Goal: Information Seeking & Learning: Learn about a topic

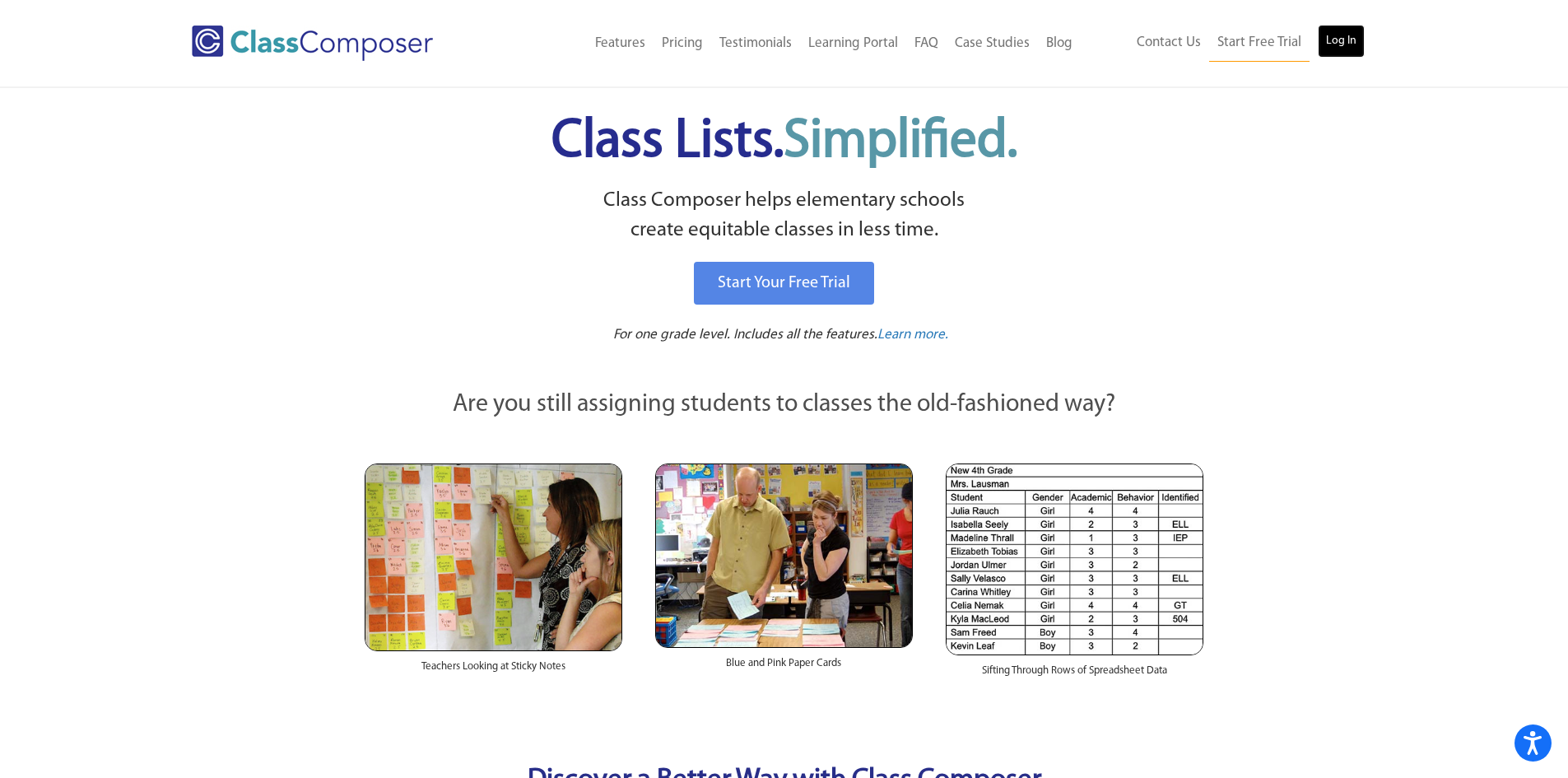
click at [1344, 45] on link "Log In" at bounding box center [1340, 41] width 47 height 33
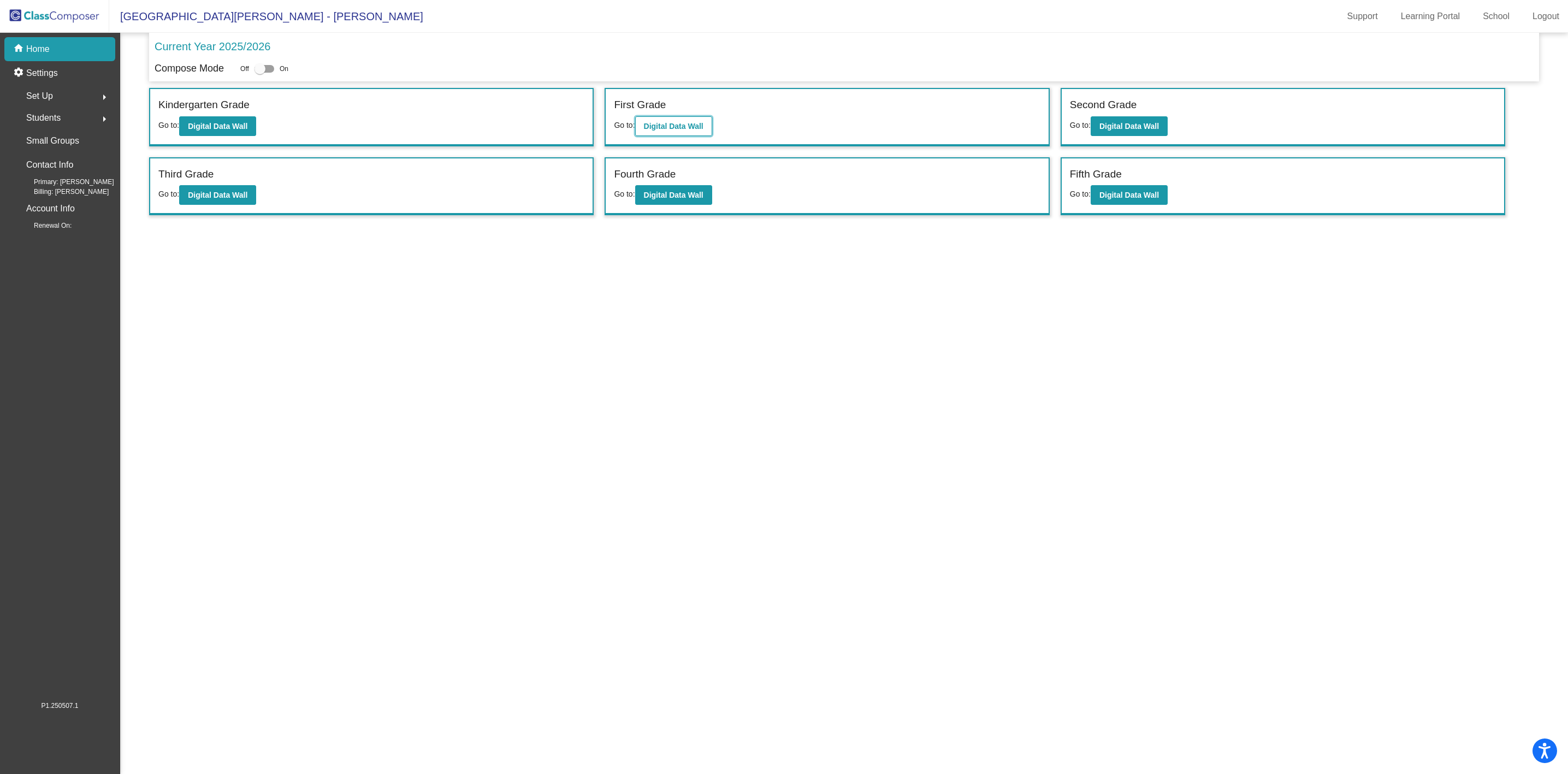
click at [676, 121] on button "Digital Data Wall" at bounding box center [673, 126] width 77 height 19
click at [1130, 200] on button "Digital Data Wall" at bounding box center [1129, 195] width 77 height 19
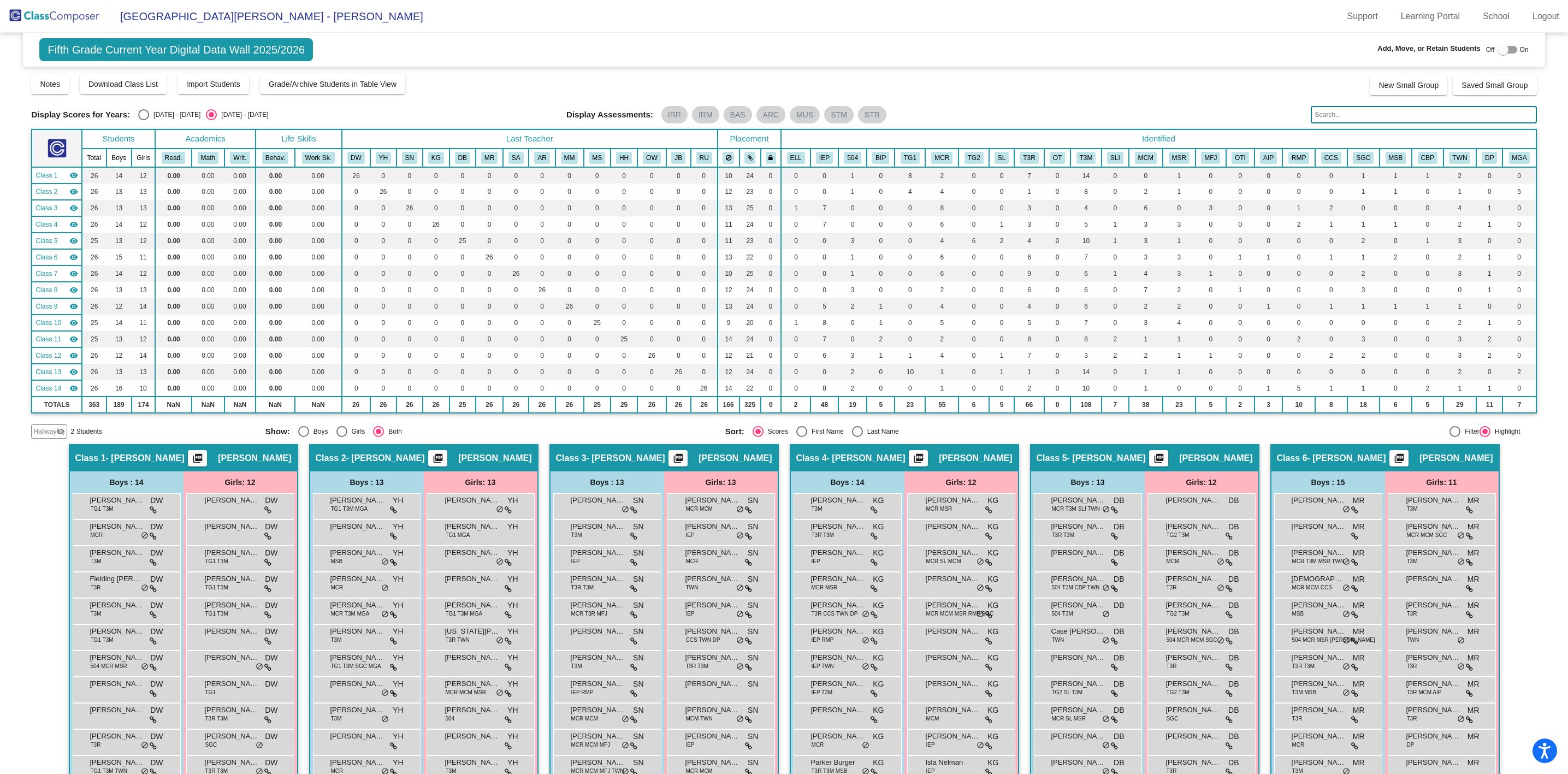
click at [1244, 108] on div "Display Assessments: IRR IRM BAS ARC MUS STM STR" at bounding box center [934, 114] width 736 height 18
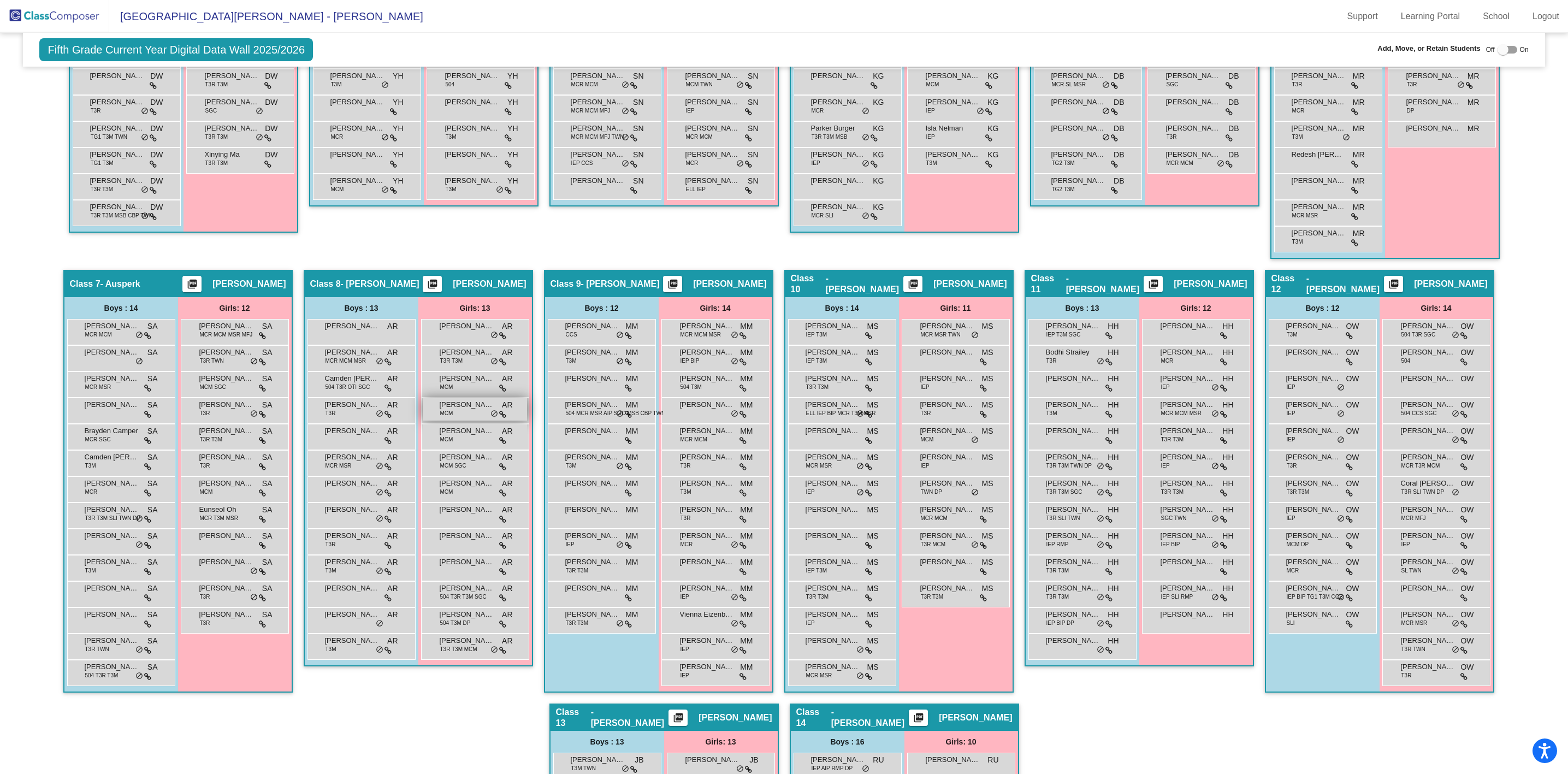
click at [459, 410] on div "[PERSON_NAME] MCM AR lock do_not_disturb_alt" at bounding box center [474, 409] width 104 height 23
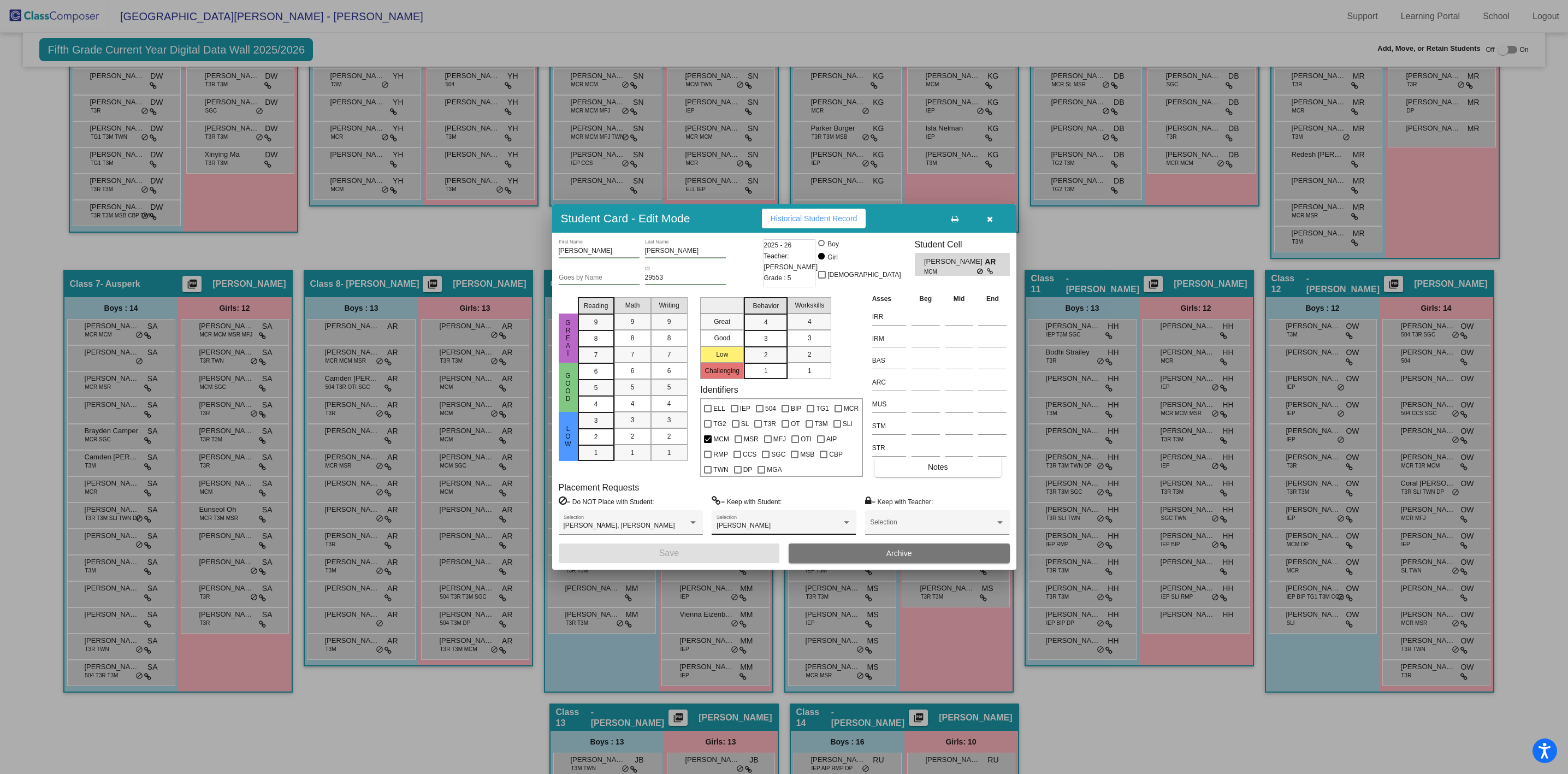
click at [784, 513] on div "[PERSON_NAME] Selection" at bounding box center [783, 522] width 144 height 24
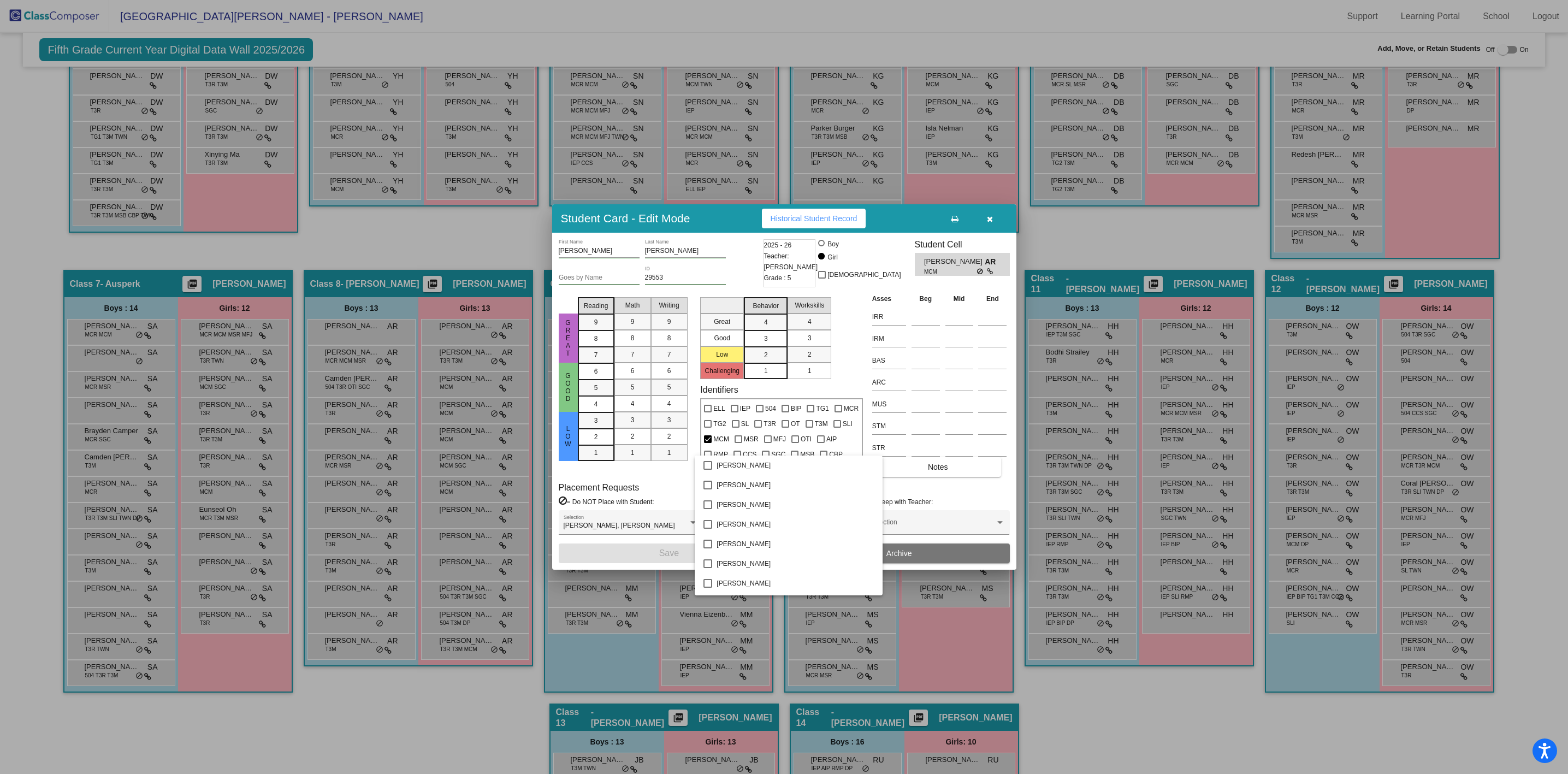
scroll to position [5506, 0]
click at [1071, 705] on div at bounding box center [784, 387] width 1568 height 774
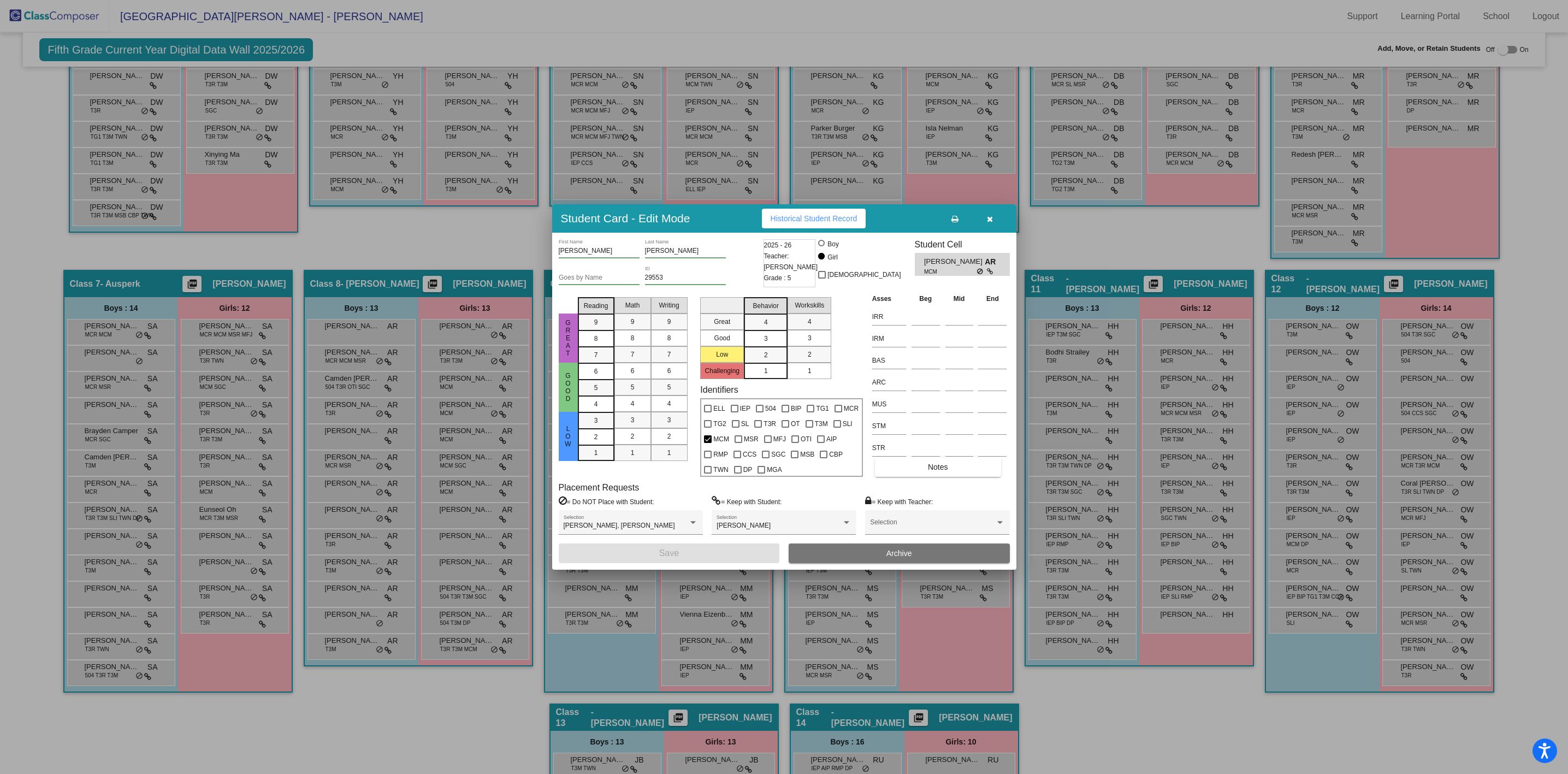
click at [424, 742] on div at bounding box center [784, 387] width 1568 height 774
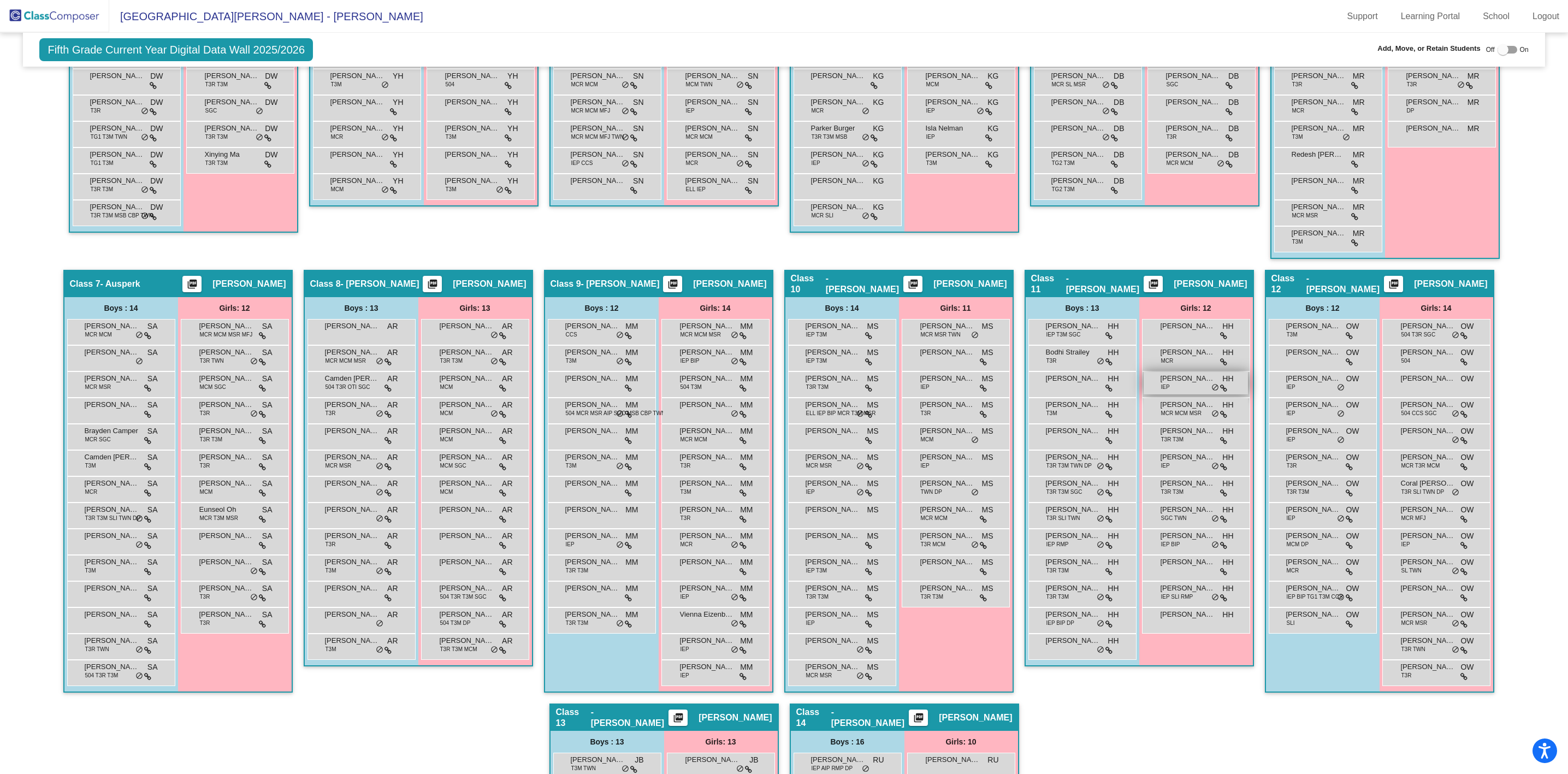
click at [1162, 385] on span "IEP" at bounding box center [1166, 387] width 9 height 8
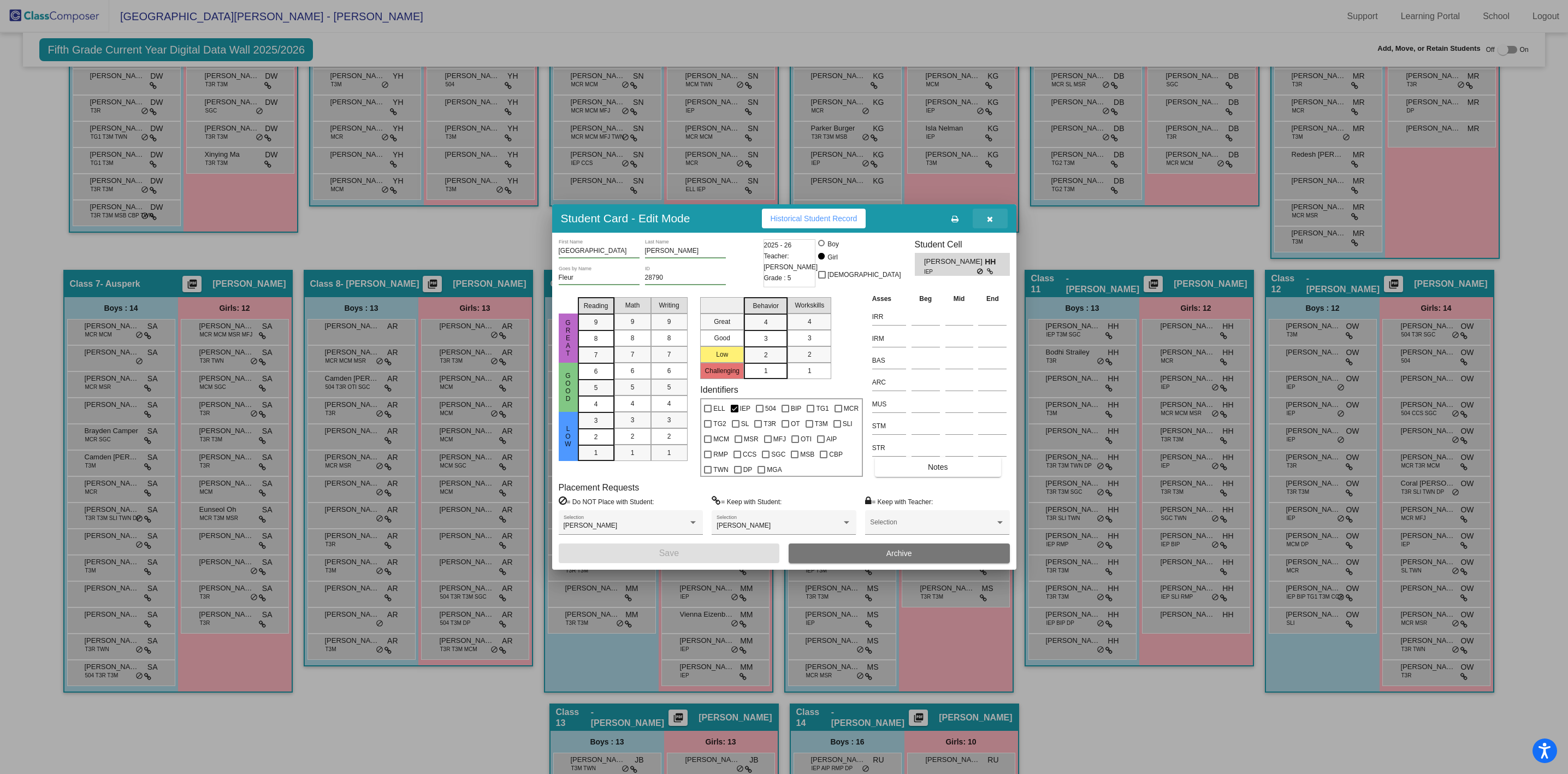
click at [989, 223] on icon "button" at bounding box center [990, 219] width 6 height 8
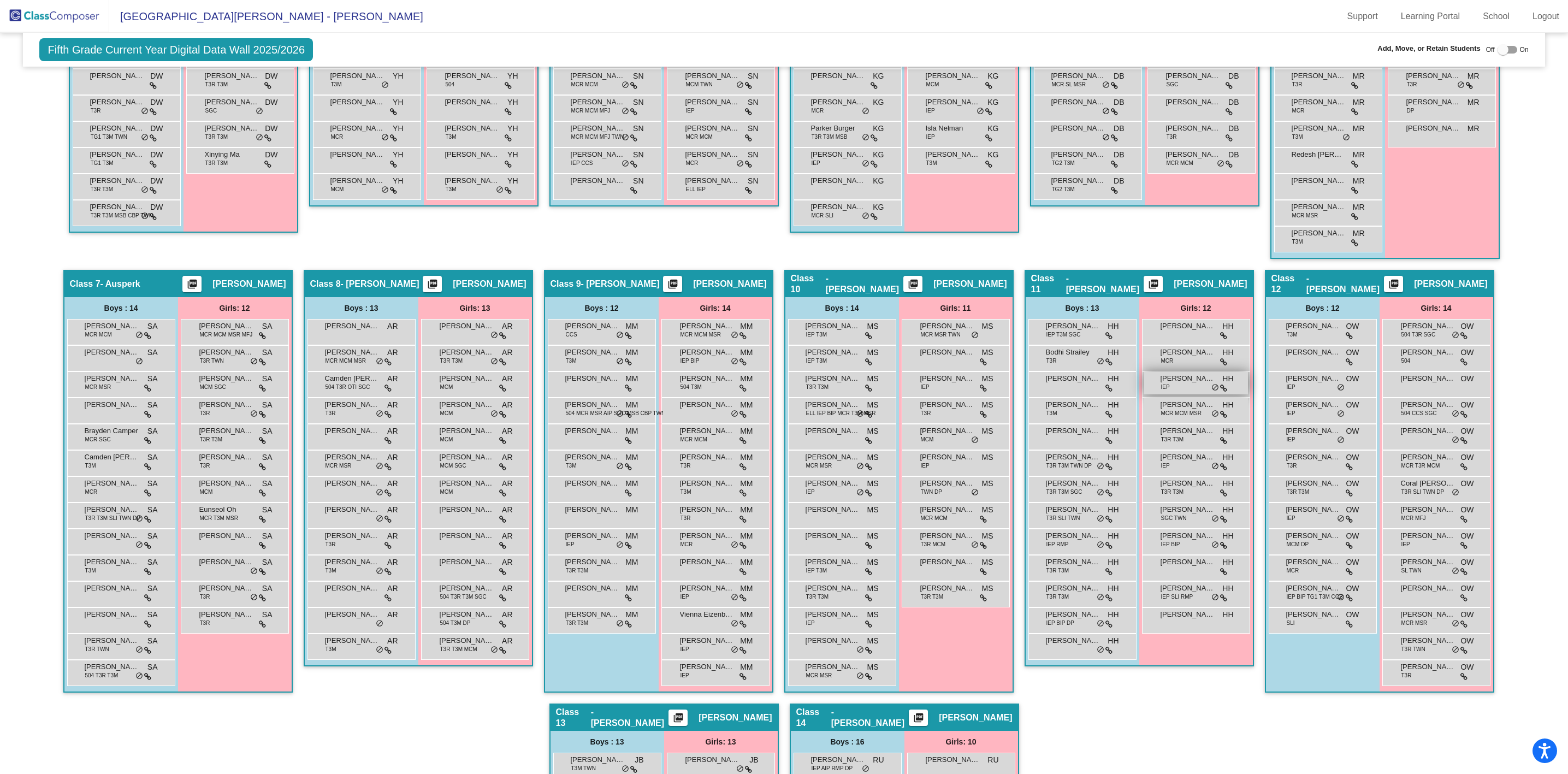
click at [1173, 387] on div "[PERSON_NAME] IEP HH lock do_not_disturb_alt" at bounding box center [1195, 383] width 104 height 23
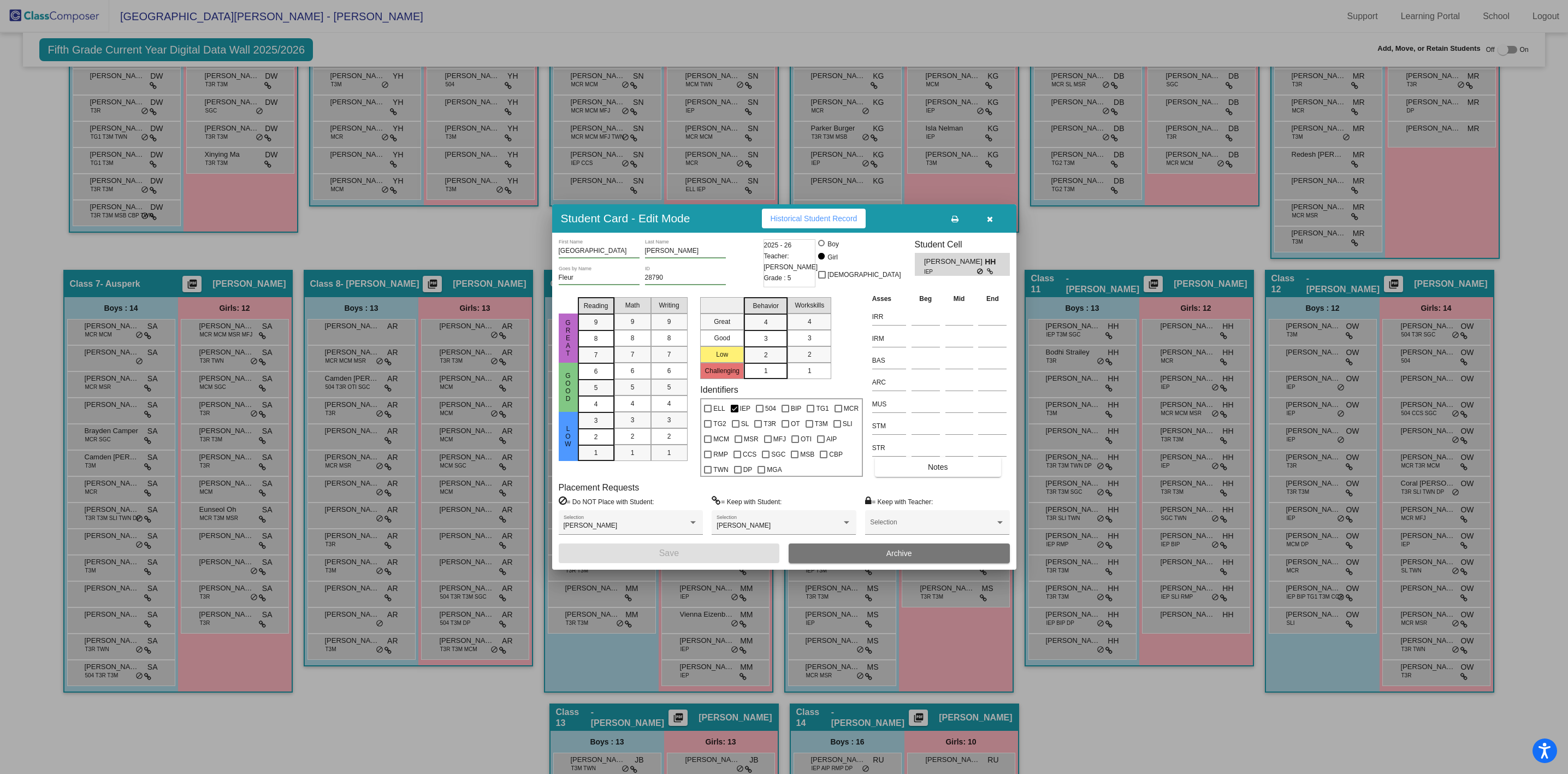
click at [990, 221] on icon "button" at bounding box center [990, 219] width 6 height 8
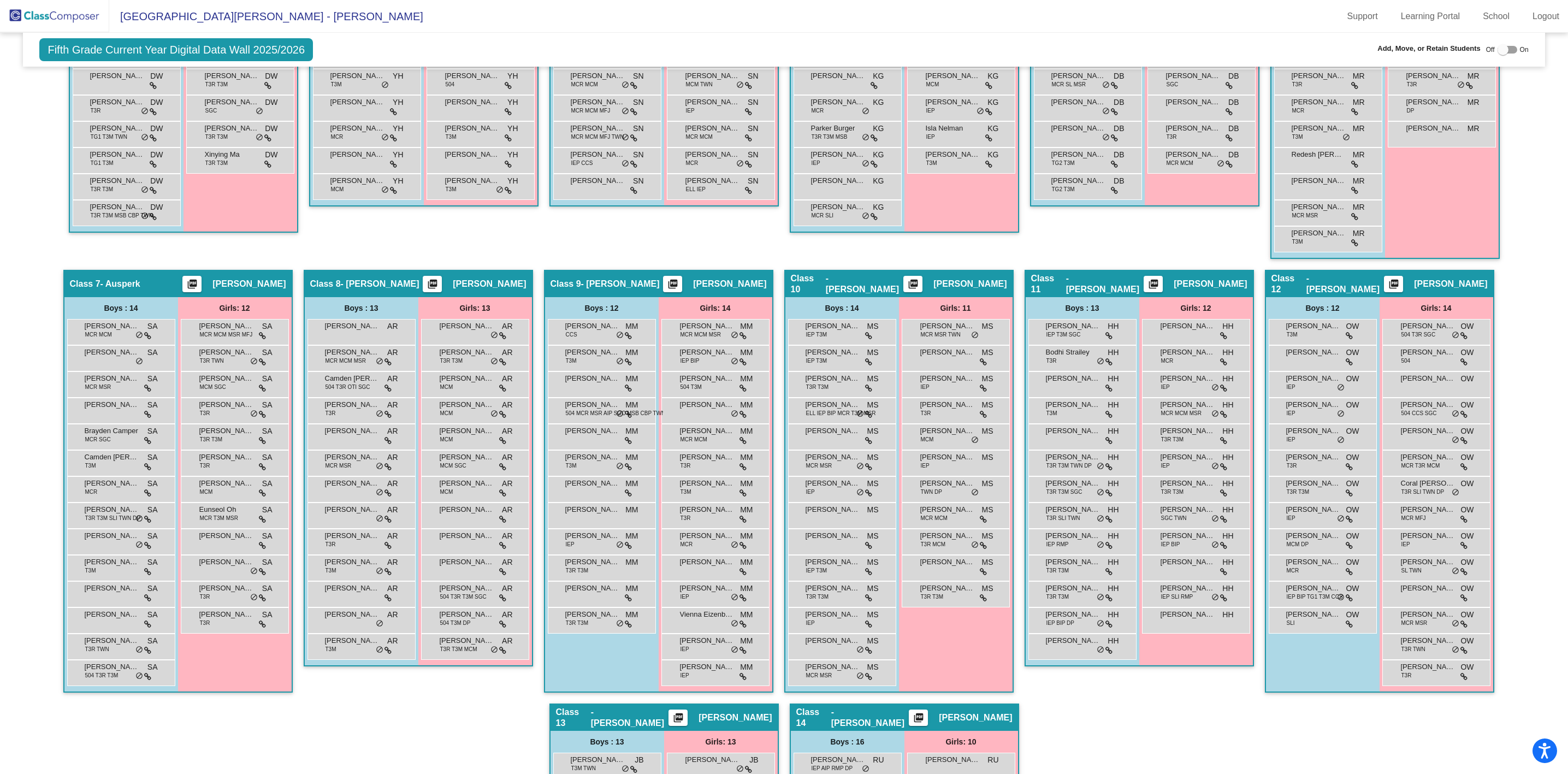
scroll to position [227, 0]
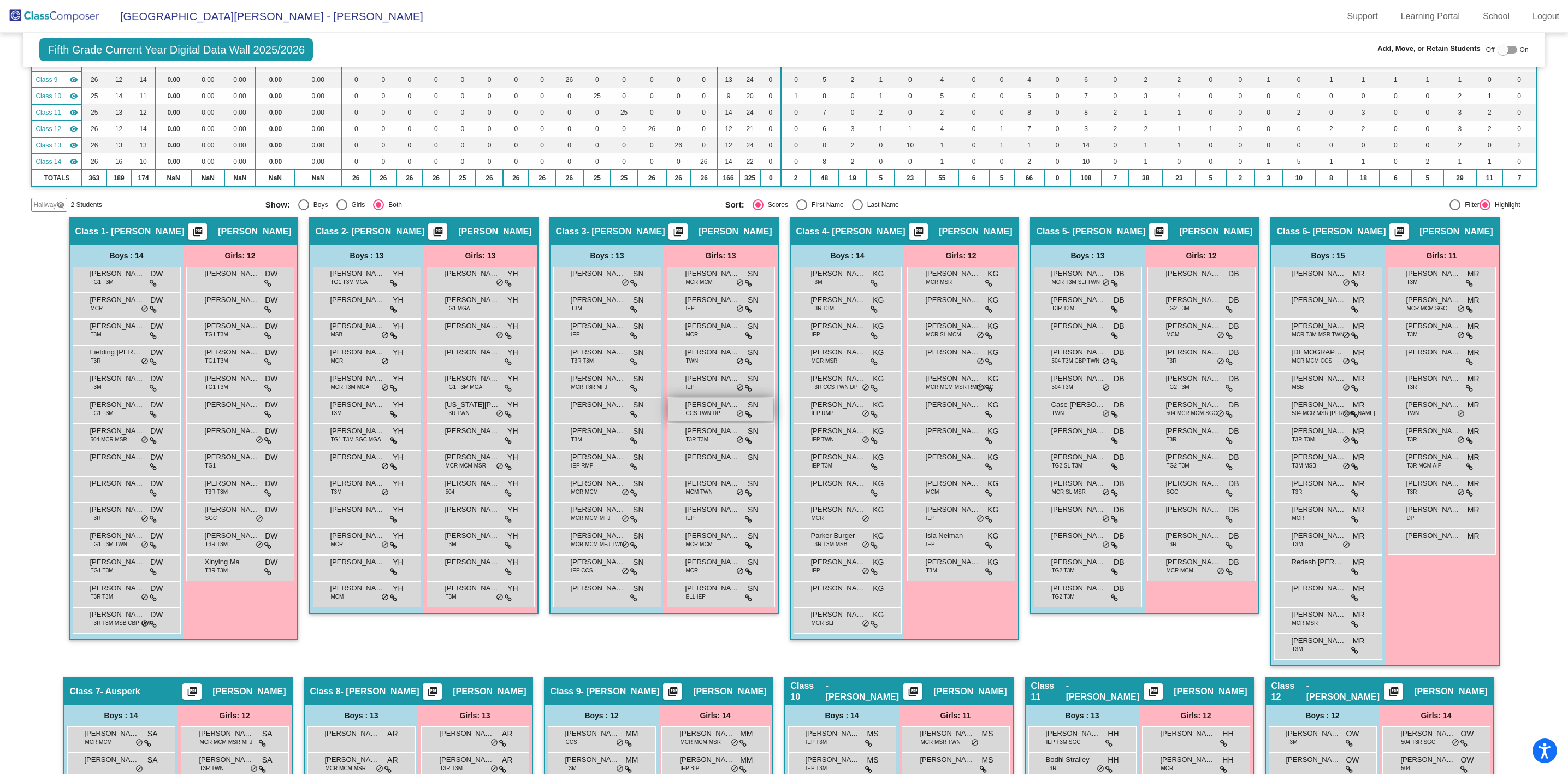
click at [699, 412] on span "CCS TWN DP" at bounding box center [703, 413] width 35 height 8
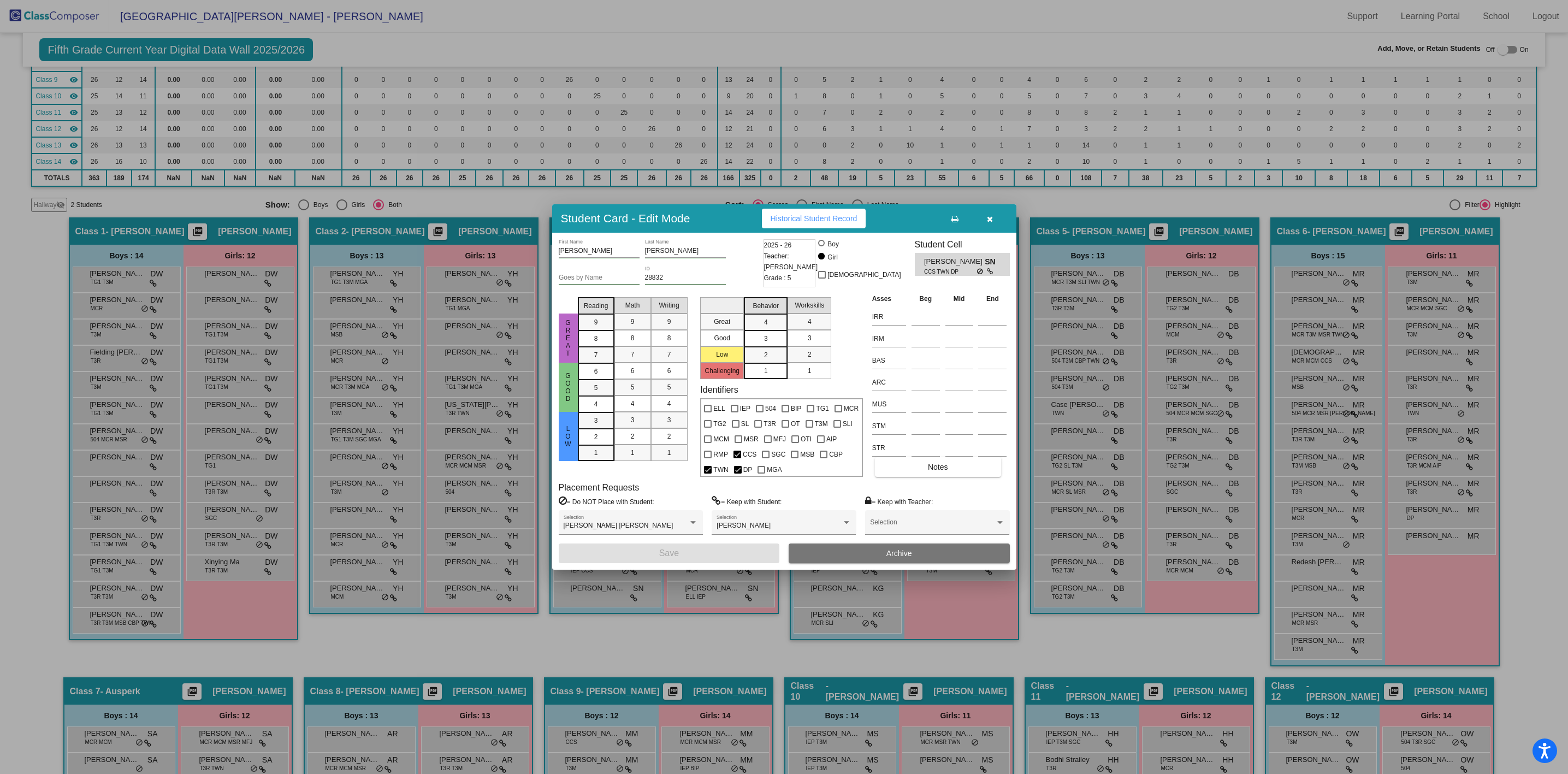
click at [992, 223] on icon "button" at bounding box center [990, 219] width 6 height 8
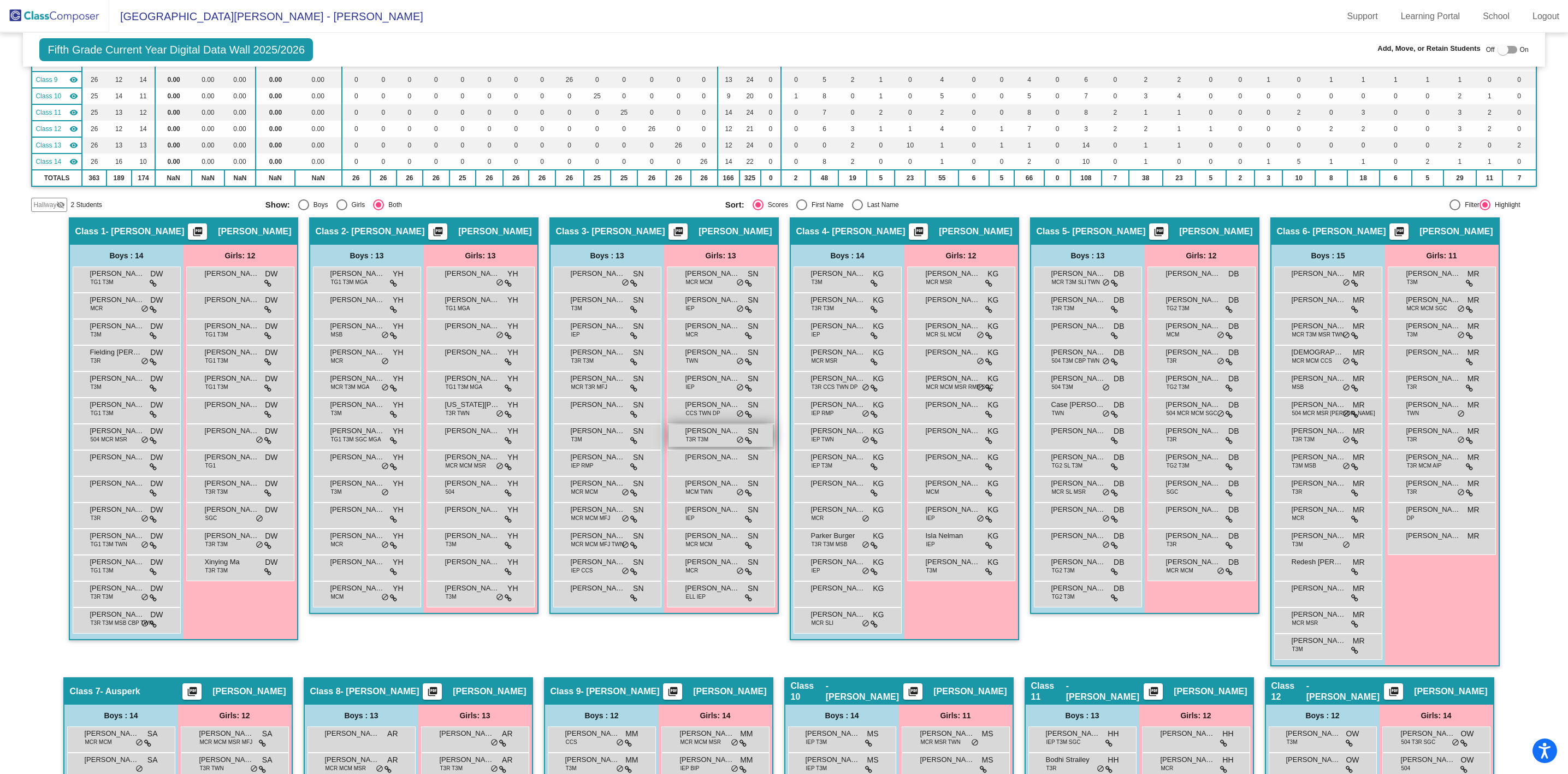
click at [716, 438] on div "[PERSON_NAME] T3R T3M SN lock do_not_disturb_alt" at bounding box center [720, 435] width 104 height 23
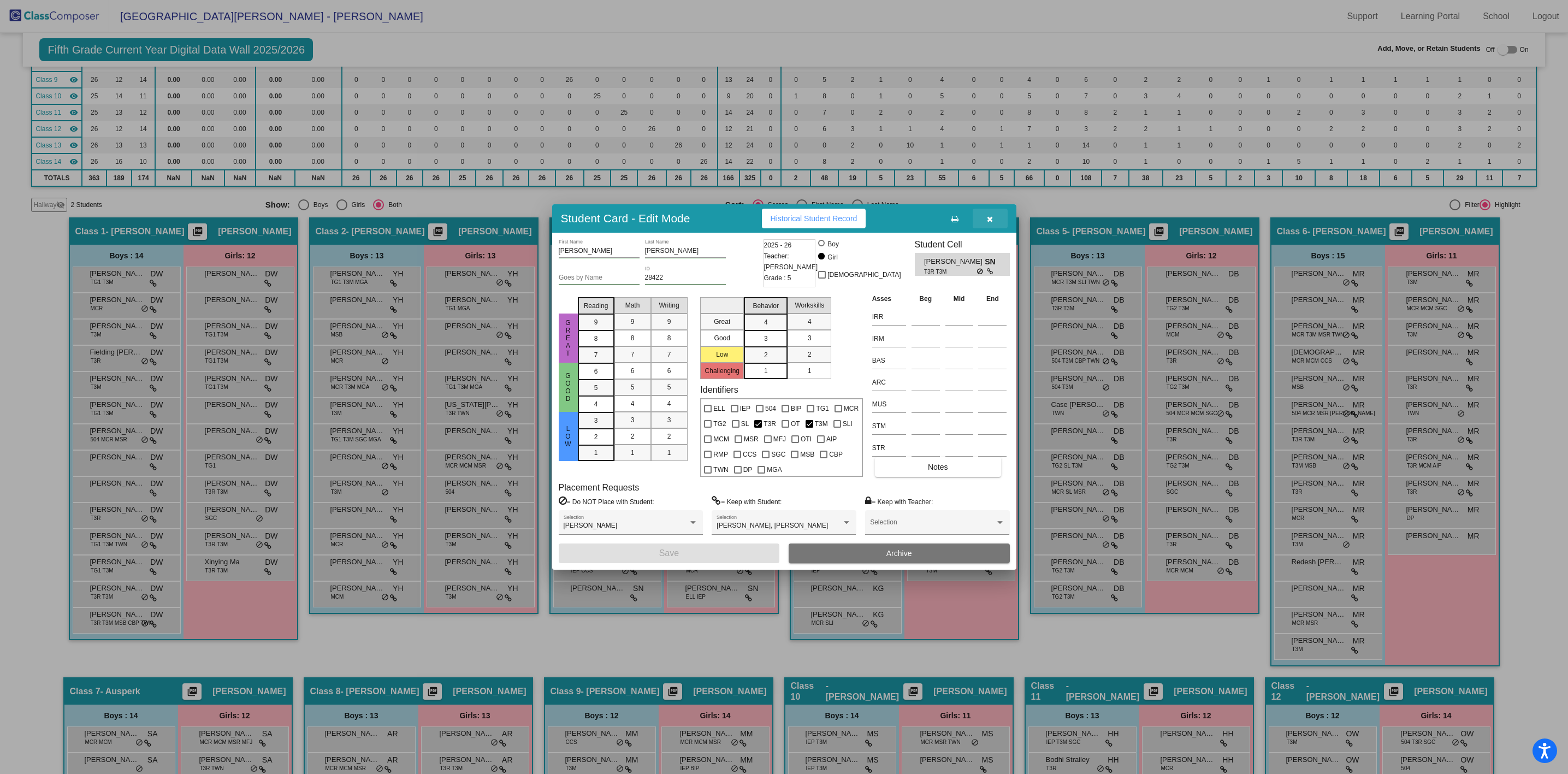
click at [985, 218] on button "button" at bounding box center [990, 219] width 35 height 19
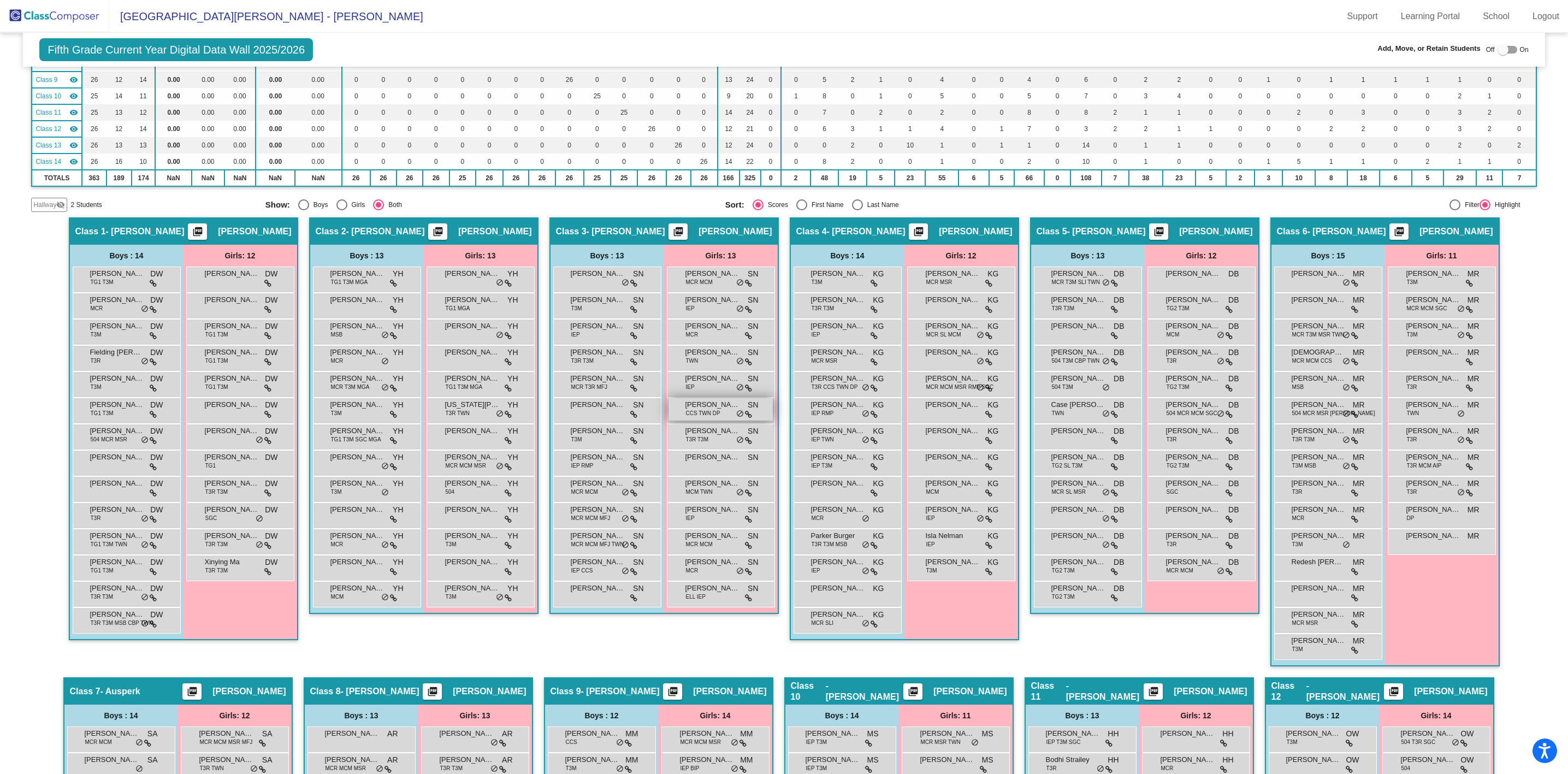
click at [710, 412] on span "CCS TWN DP" at bounding box center [703, 413] width 35 height 8
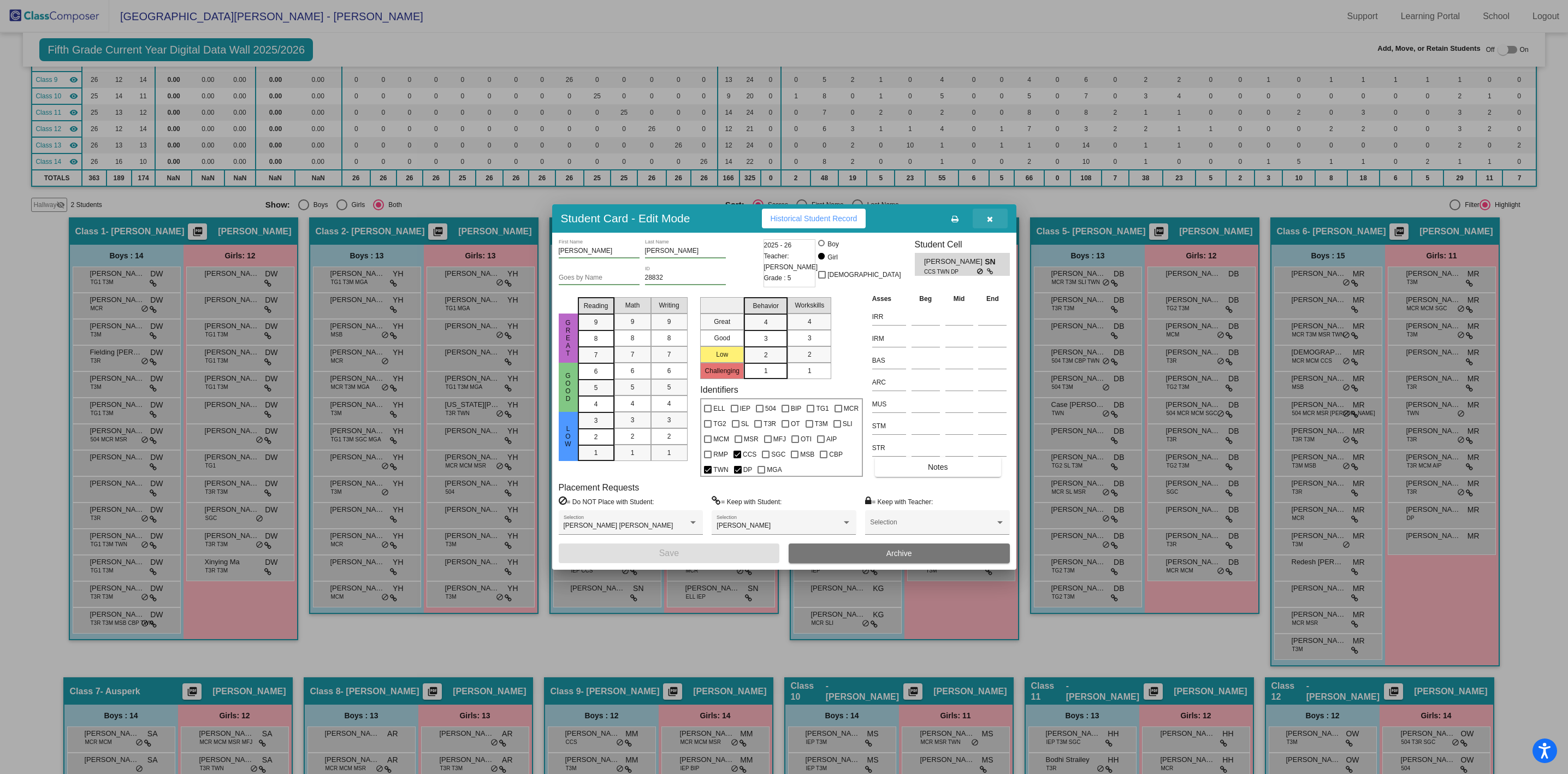
click at [988, 220] on icon "button" at bounding box center [990, 219] width 6 height 8
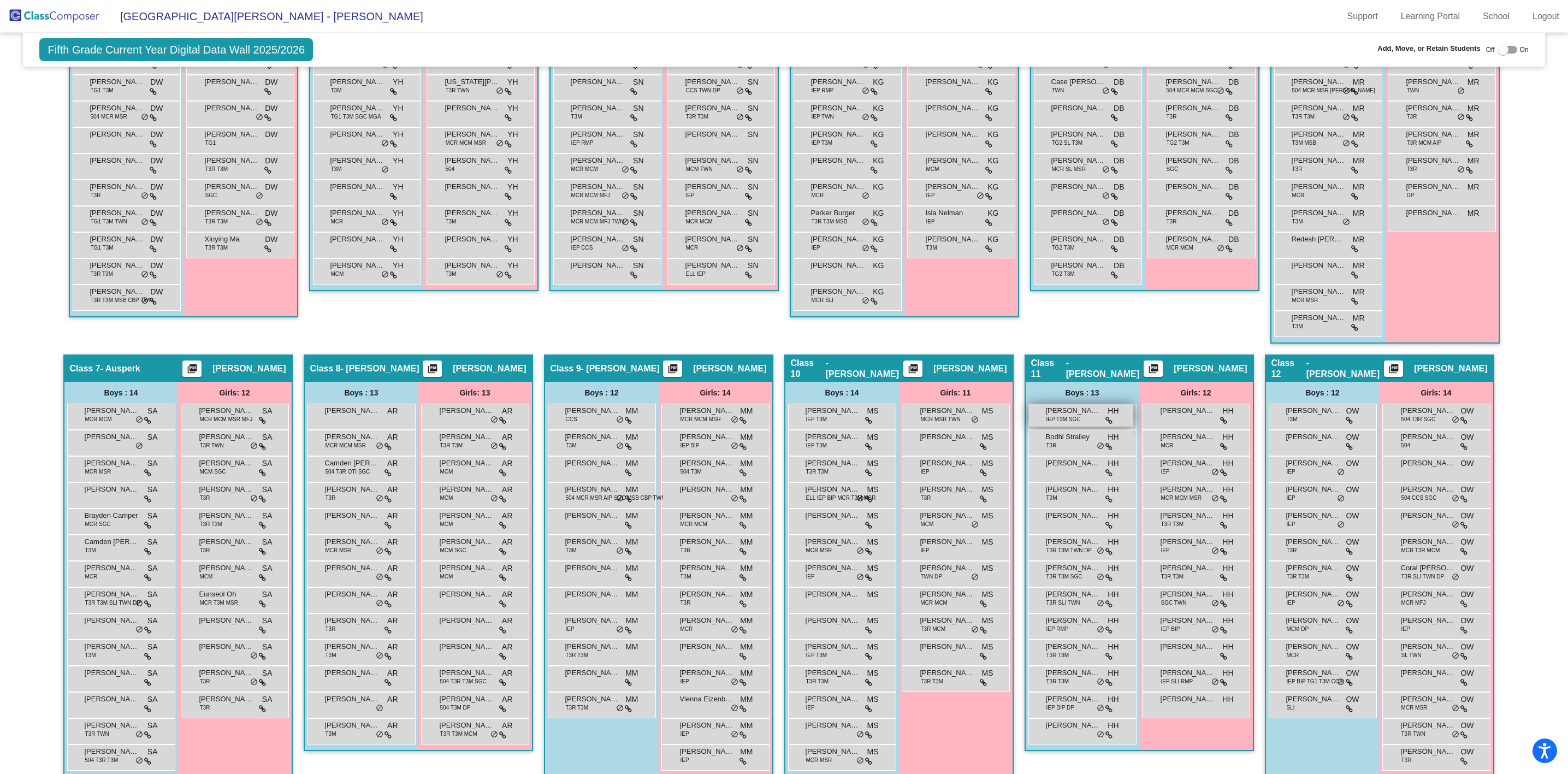
scroll to position [555, 0]
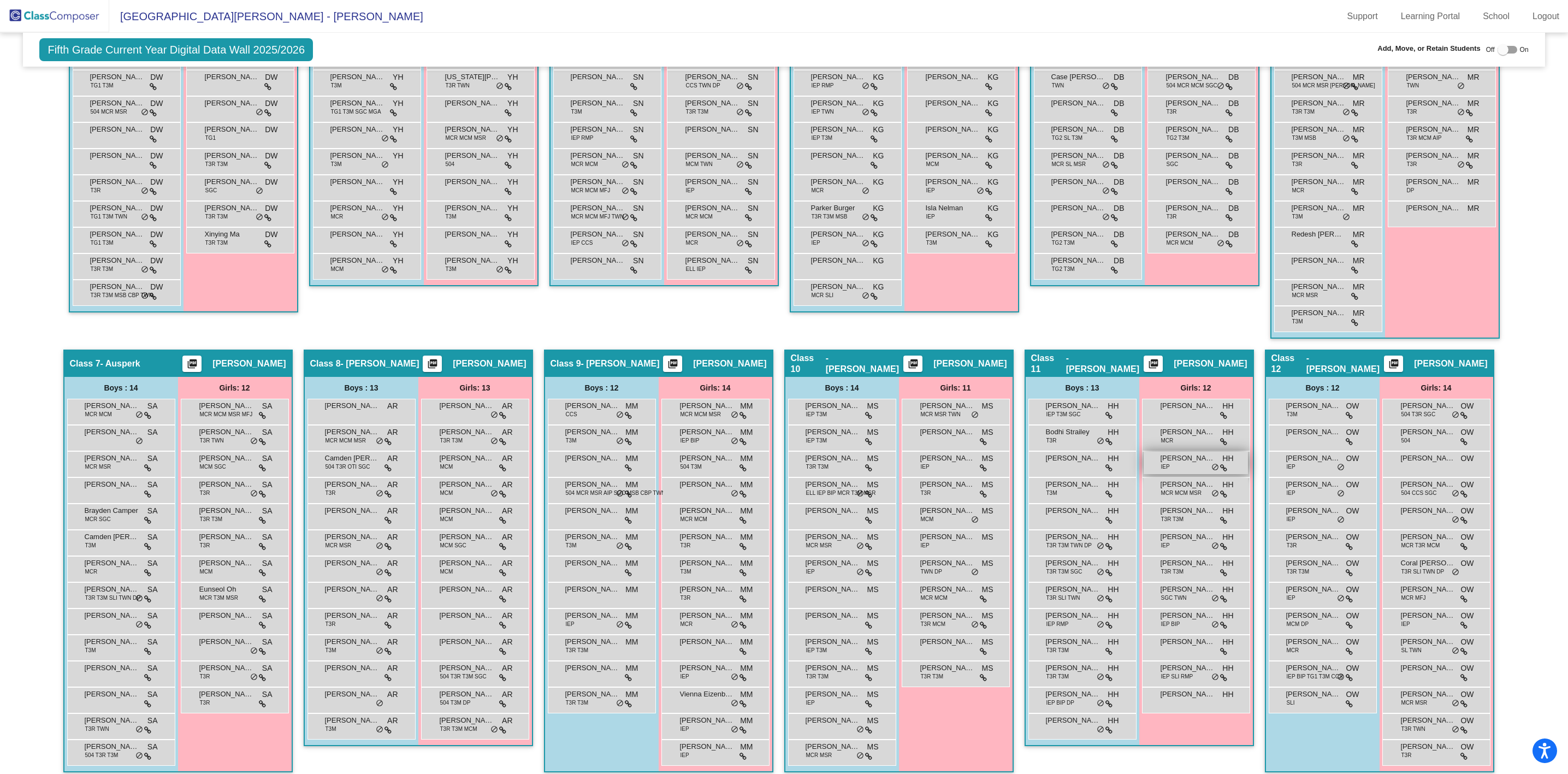
click at [1183, 471] on div "[PERSON_NAME] IEP HH lock do_not_disturb_alt" at bounding box center [1195, 463] width 104 height 23
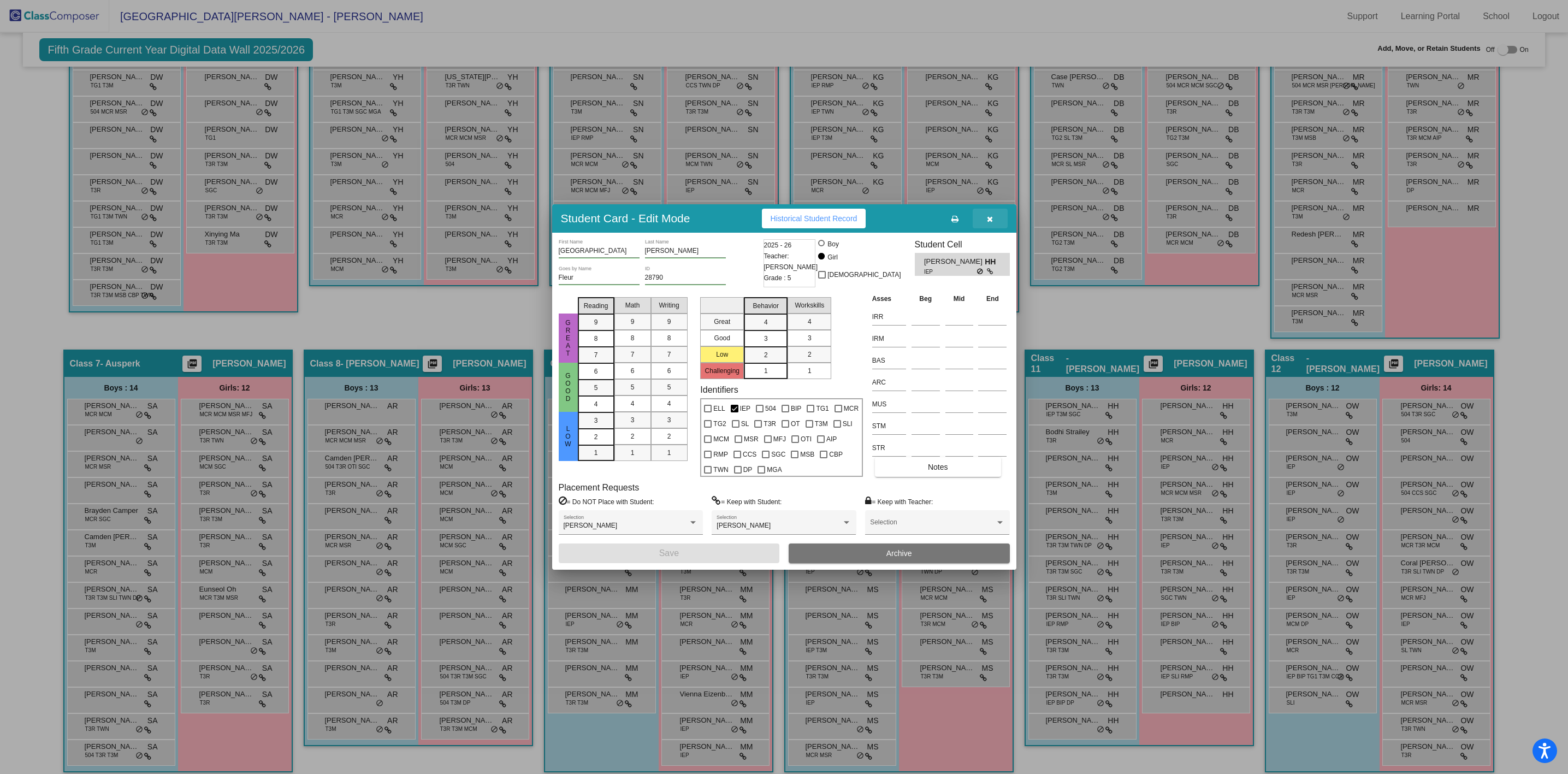
click at [990, 222] on icon "button" at bounding box center [990, 219] width 6 height 8
